Goal: Task Accomplishment & Management: Complete application form

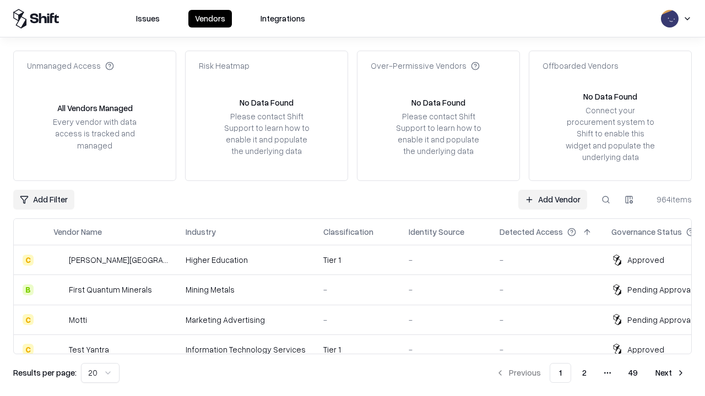
click at [552, 199] on link "Add Vendor" at bounding box center [552, 200] width 69 height 20
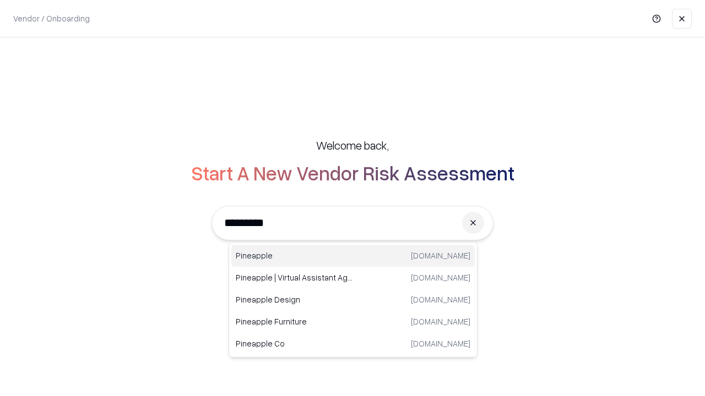
click at [353, 256] on div "Pineapple [DOMAIN_NAME]" at bounding box center [352, 256] width 243 height 22
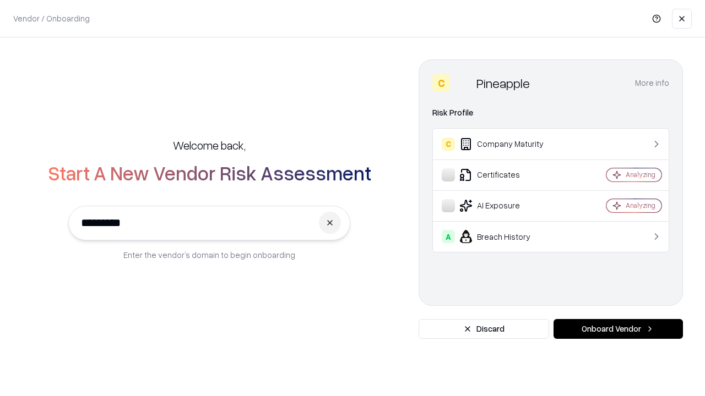
type input "*********"
click at [618, 329] on button "Onboard Vendor" at bounding box center [617, 329] width 129 height 20
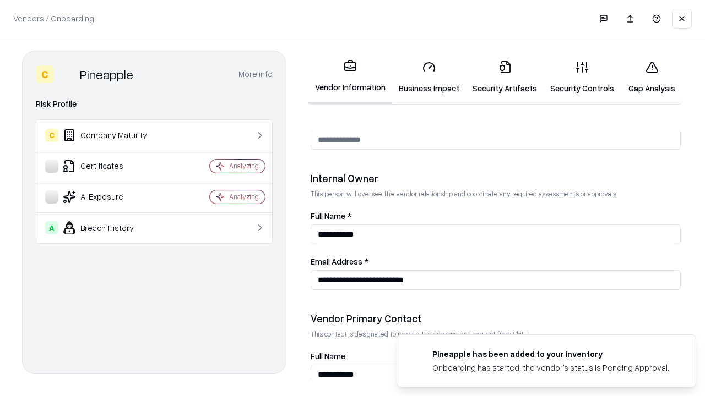
scroll to position [570, 0]
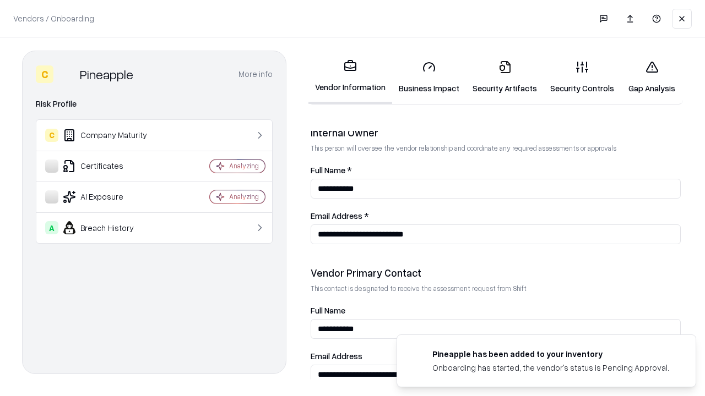
click at [504, 77] on link "Security Artifacts" at bounding box center [505, 77] width 78 height 51
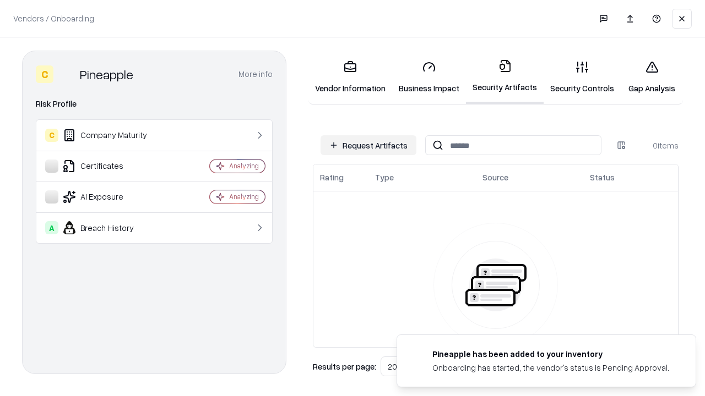
click at [368, 145] on button "Request Artifacts" at bounding box center [368, 145] width 96 height 20
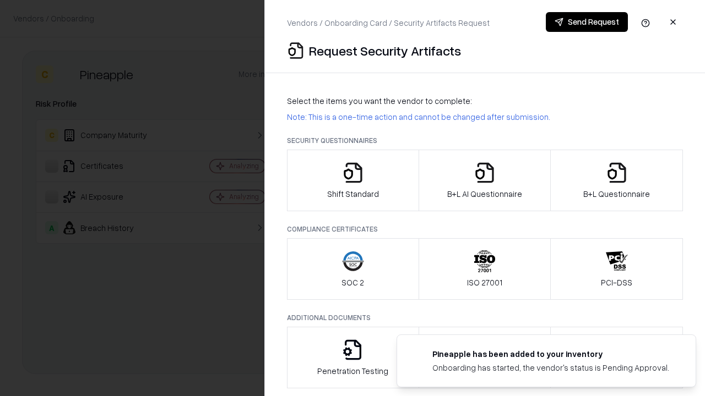
click at [616, 181] on icon "button" at bounding box center [617, 173] width 22 height 22
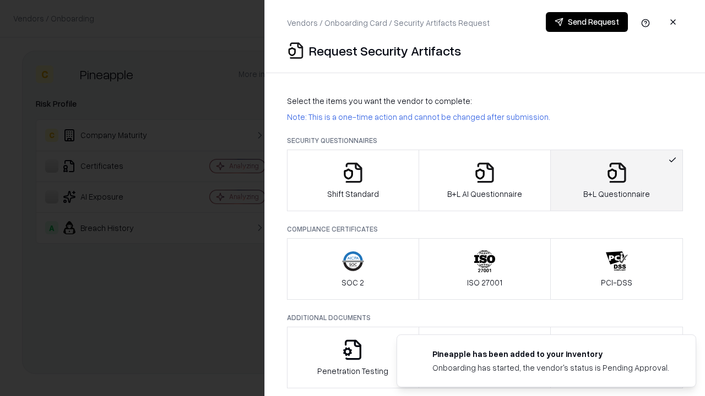
click at [484, 181] on icon "button" at bounding box center [484, 173] width 22 height 22
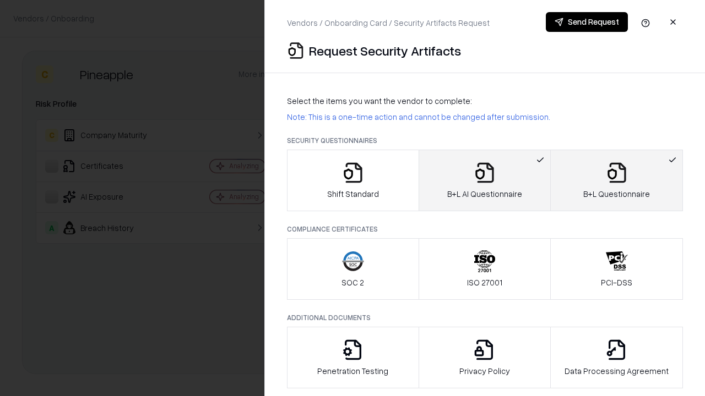
click at [586, 22] on button "Send Request" at bounding box center [587, 22] width 82 height 20
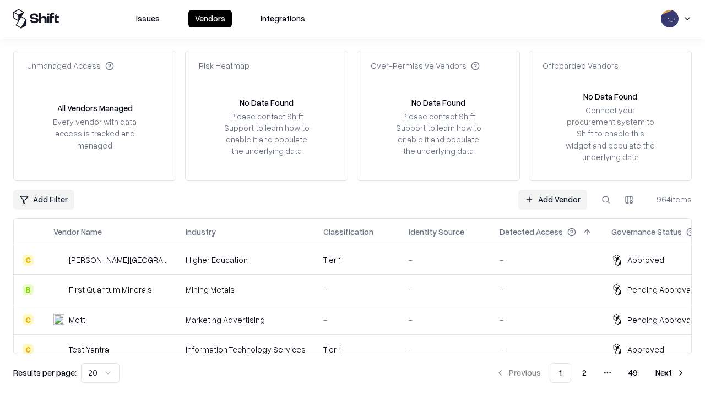
click at [606, 199] on button at bounding box center [606, 200] width 20 height 20
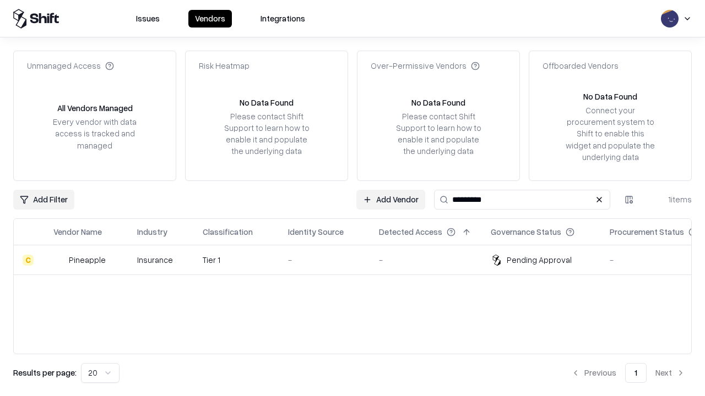
type input "*********"
click at [359, 260] on div "-" at bounding box center [324, 260] width 73 height 12
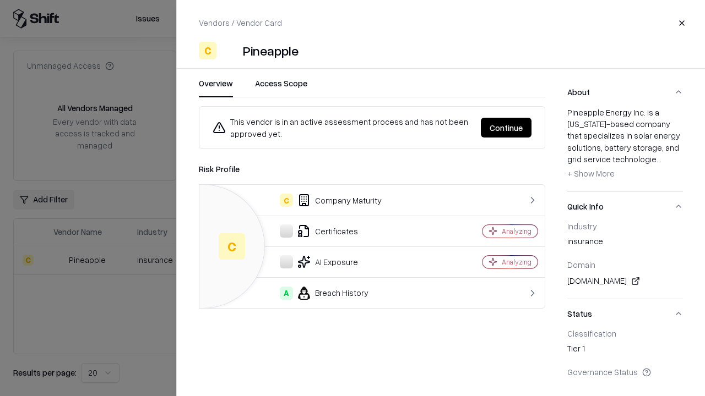
click at [506, 128] on button "Continue" at bounding box center [506, 128] width 51 height 20
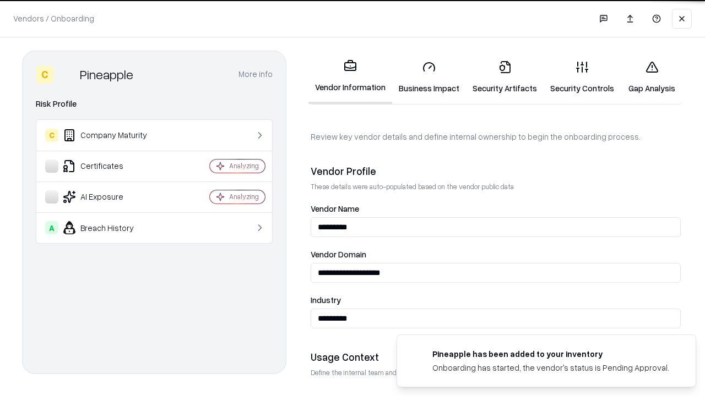
click at [504, 77] on link "Security Artifacts" at bounding box center [505, 77] width 78 height 51
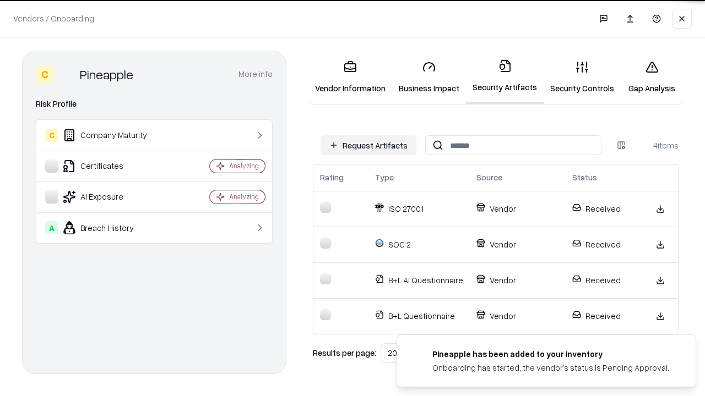
click at [651, 77] on link "Gap Analysis" at bounding box center [651, 77] width 62 height 51
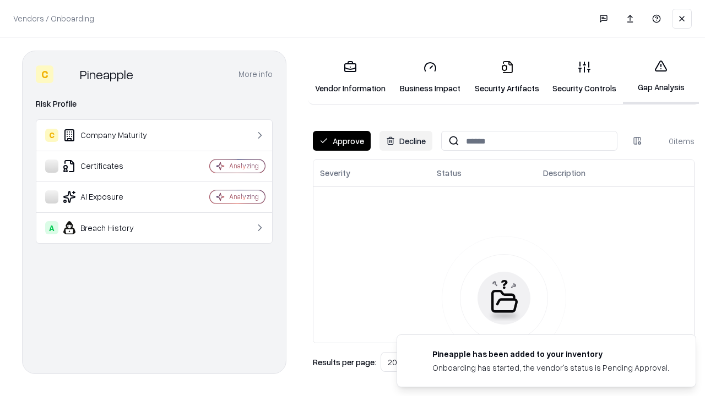
click at [341, 141] on button "Approve" at bounding box center [342, 141] width 58 height 20
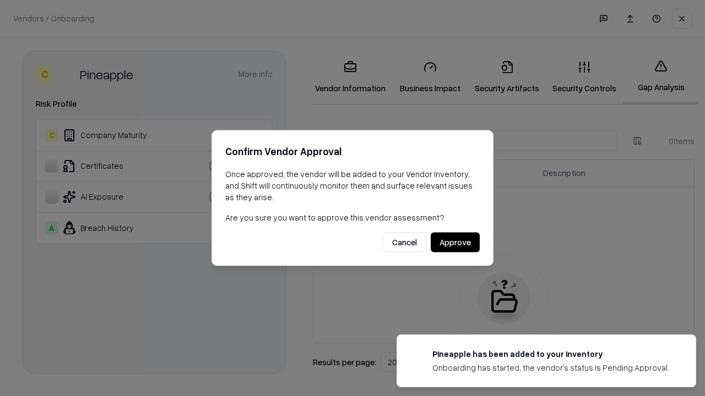
click at [455, 242] on button "Approve" at bounding box center [455, 243] width 49 height 20
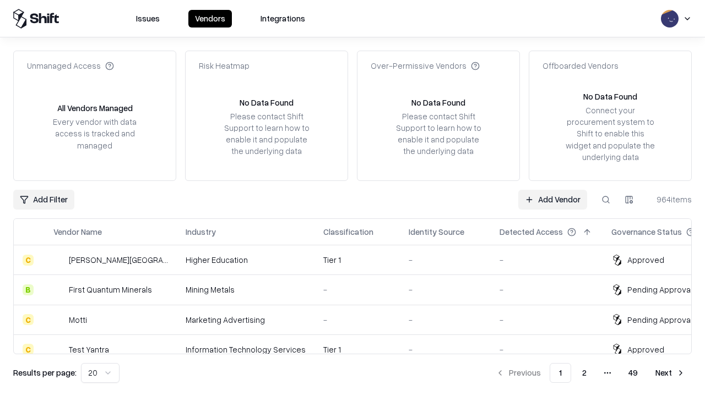
type input "*********"
click at [552, 199] on link "Add Vendor" at bounding box center [552, 200] width 69 height 20
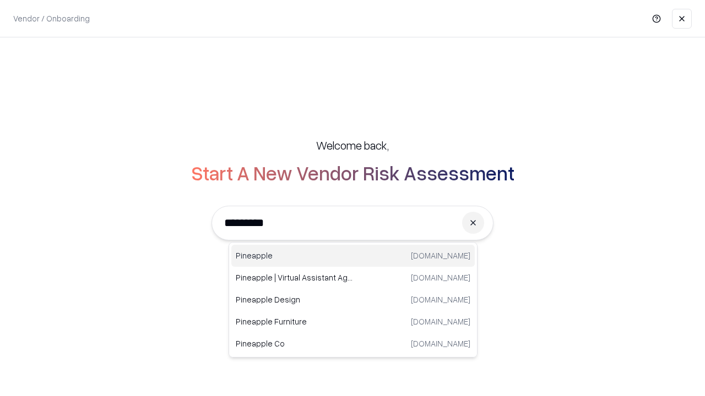
click at [353, 256] on div "Pineapple [DOMAIN_NAME]" at bounding box center [352, 256] width 243 height 22
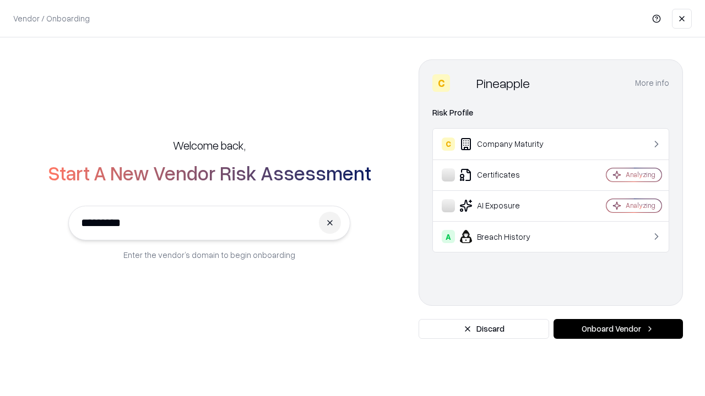
type input "*********"
click at [618, 329] on button "Onboard Vendor" at bounding box center [617, 329] width 129 height 20
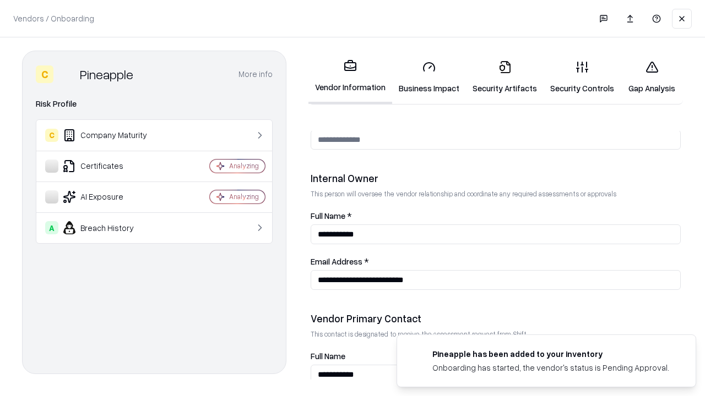
scroll to position [570, 0]
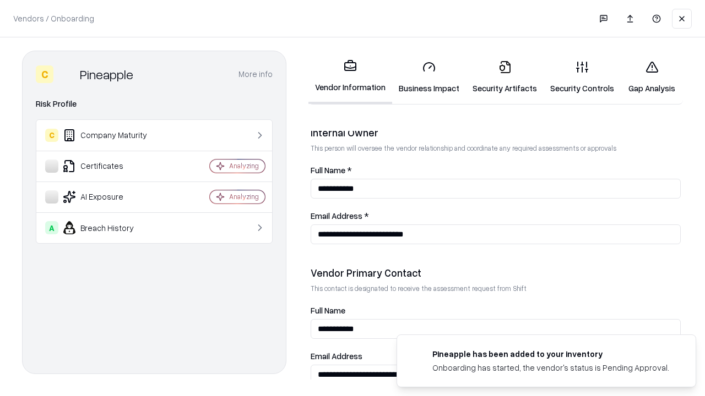
click at [651, 77] on link "Gap Analysis" at bounding box center [651, 77] width 62 height 51
